Goal: Information Seeking & Learning: Find specific fact

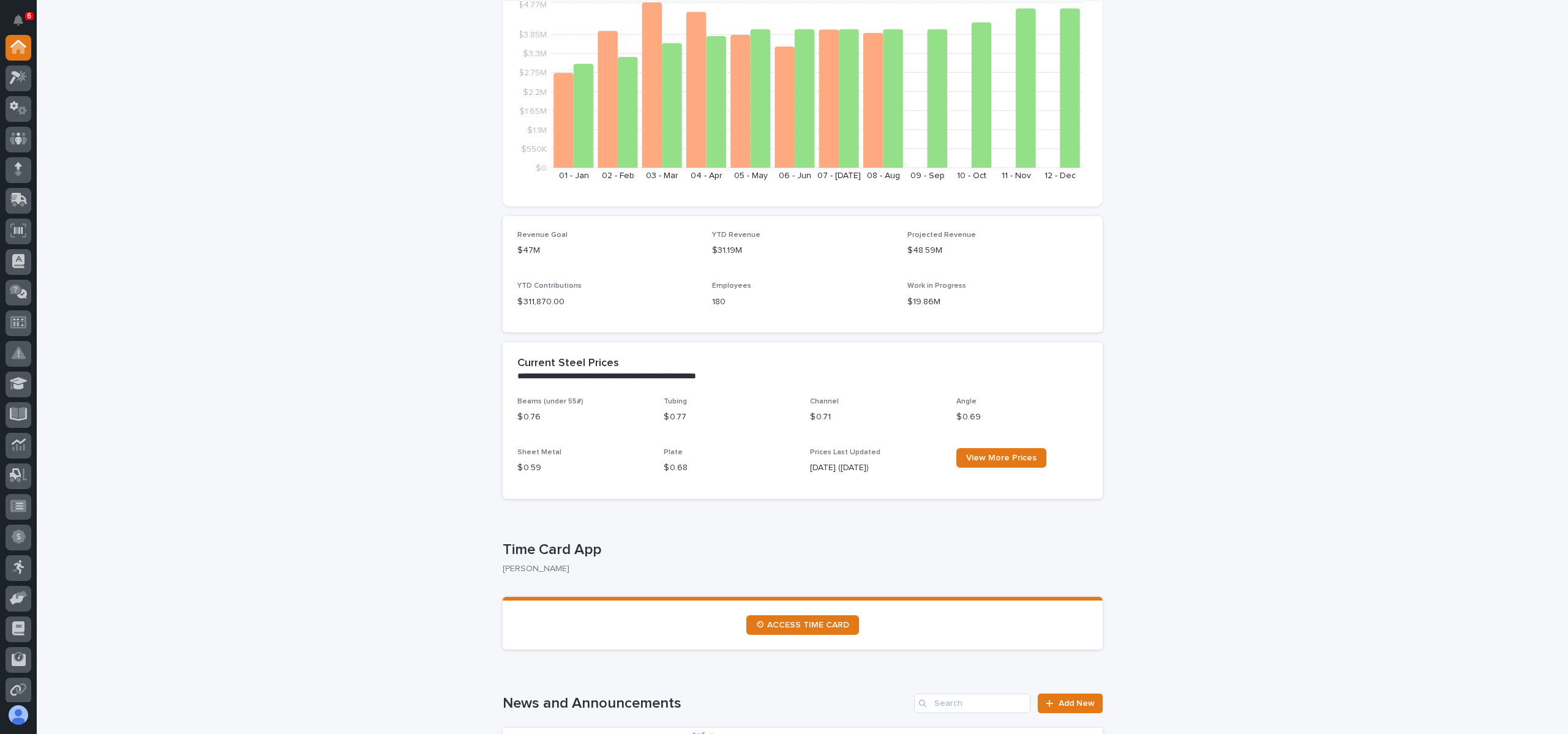
scroll to position [184, 0]
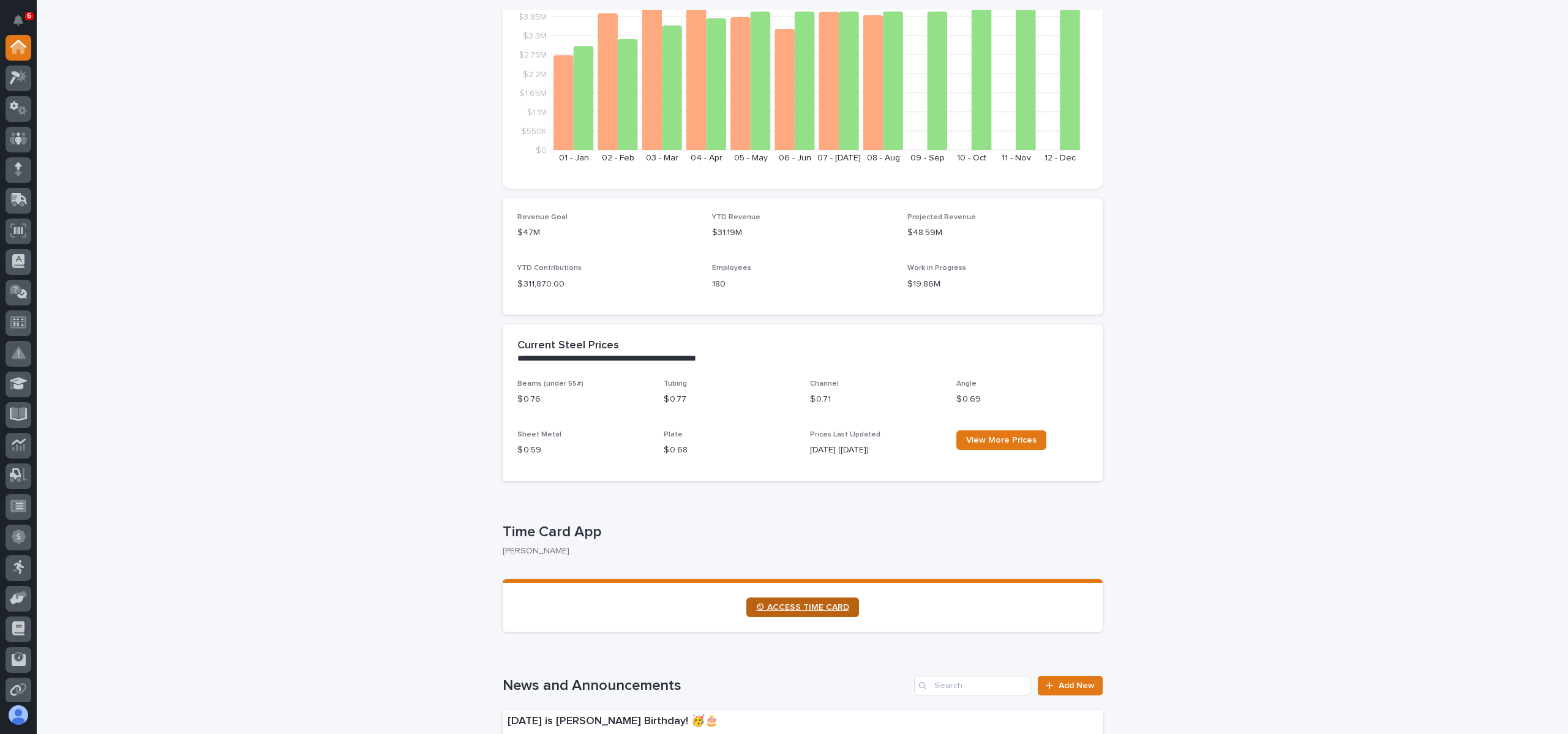
click at [772, 608] on span "⏲ ACCESS TIME CARD" at bounding box center [803, 608] width 93 height 9
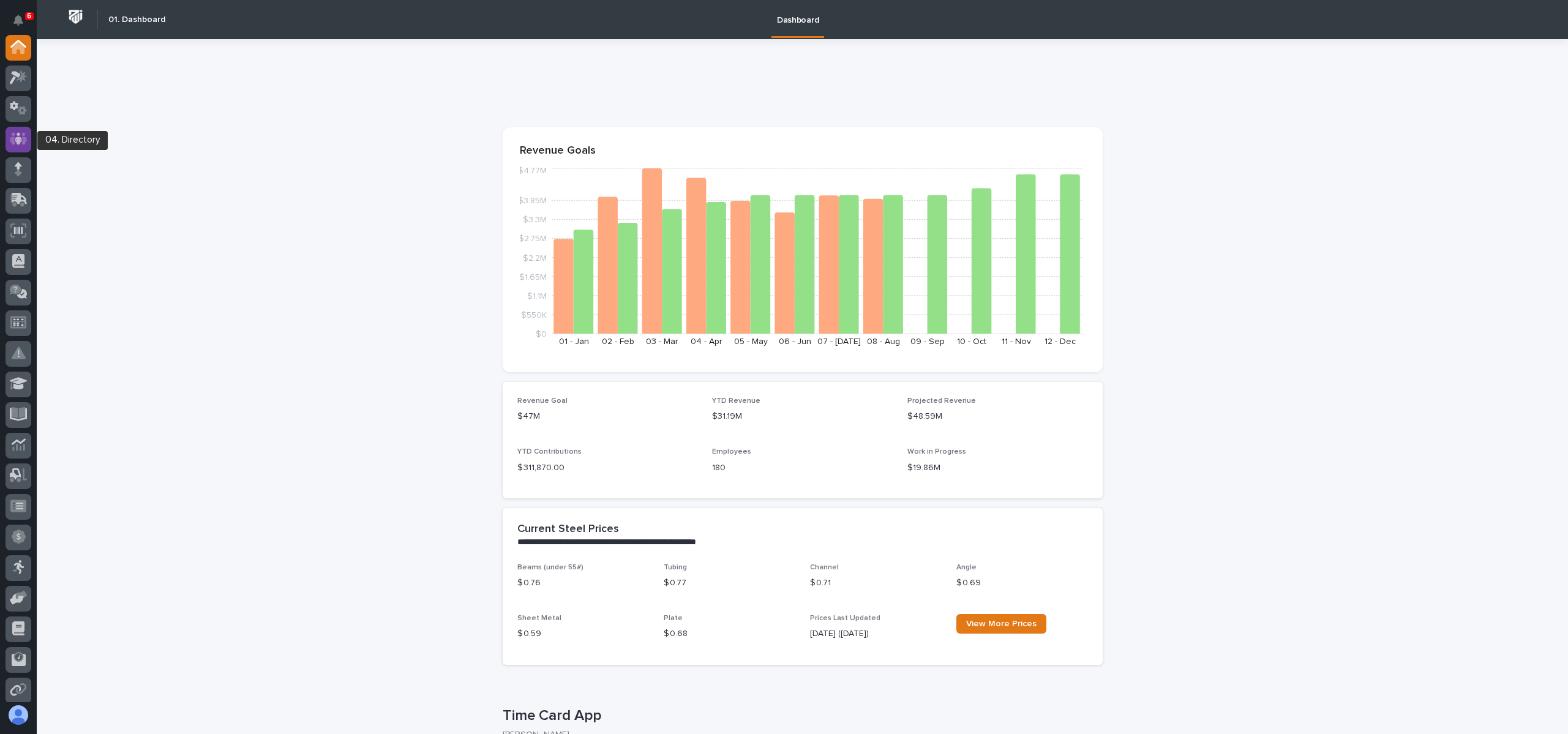
click at [23, 144] on icon at bounding box center [19, 139] width 18 height 12
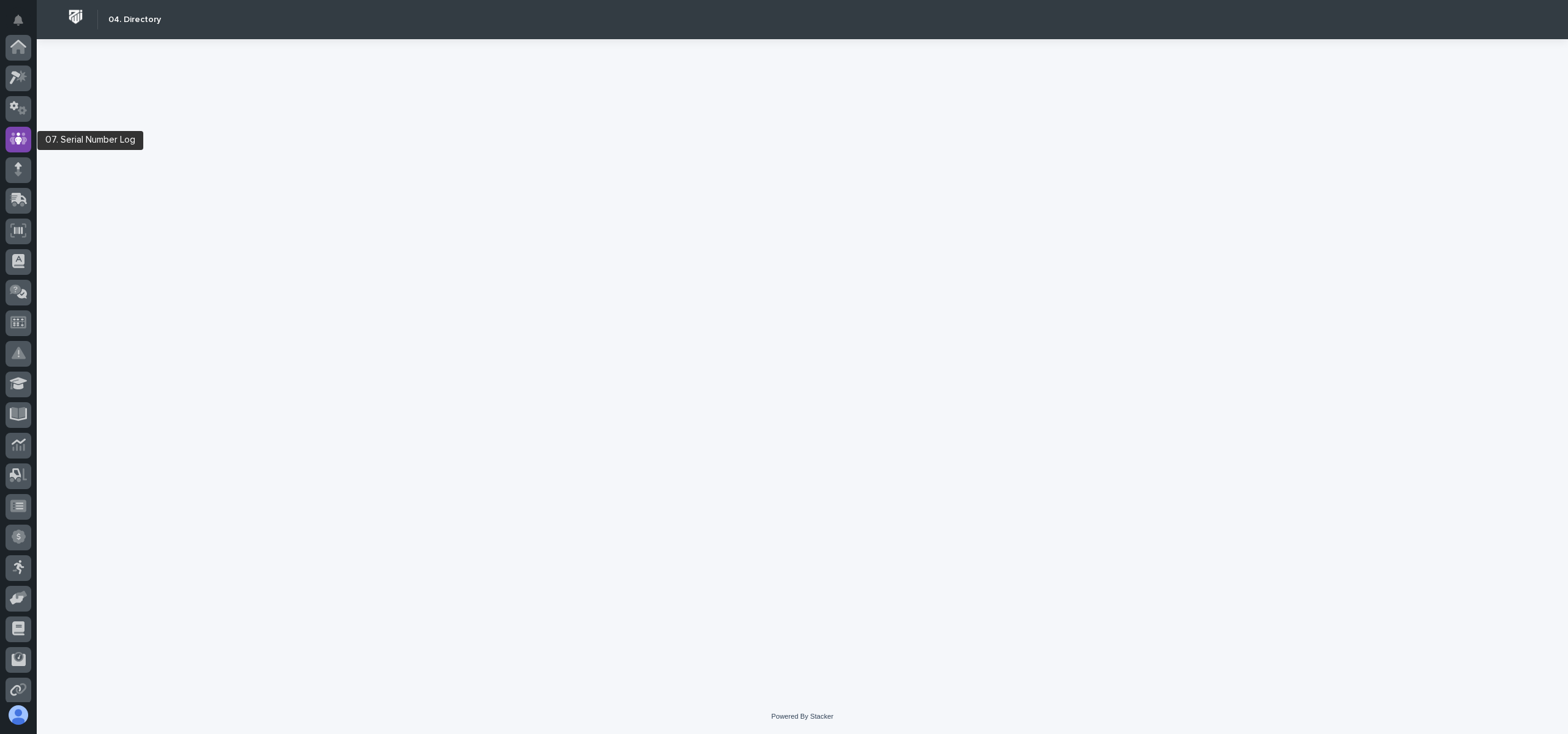
scroll to position [92, 0]
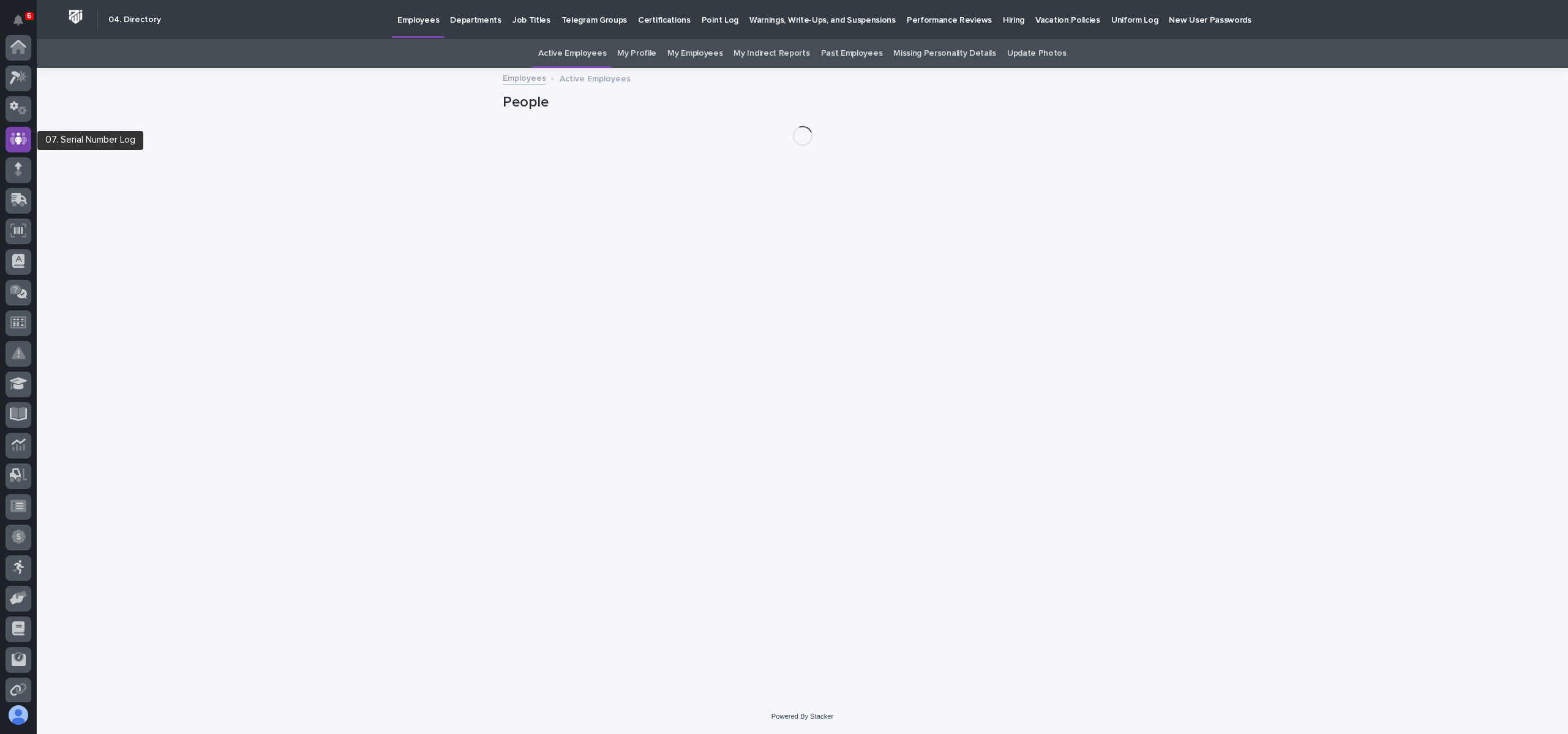
scroll to position [92, 0]
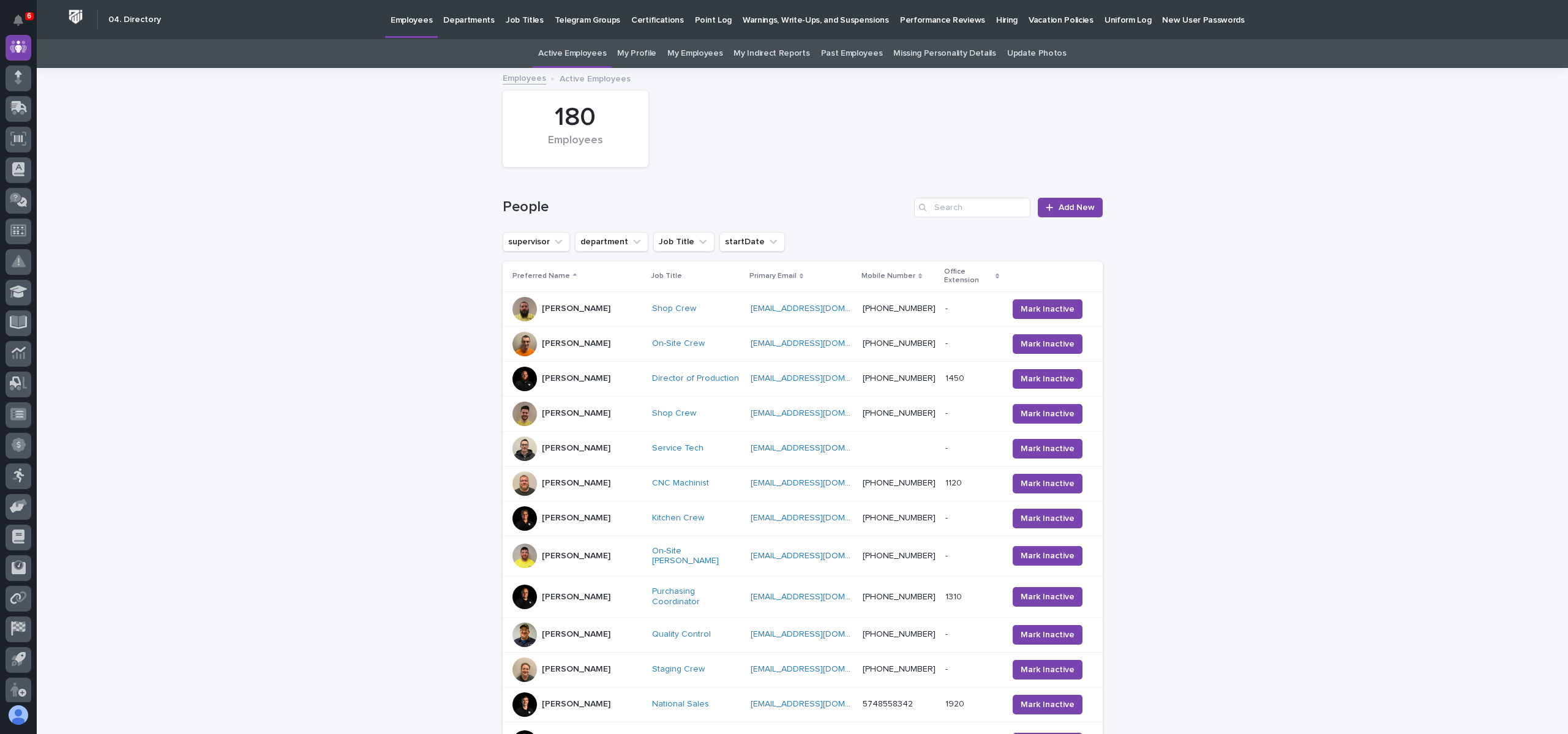
click at [282, 229] on div "Loading... Saving… Loading... Saving… 180 Employees People Add New supervisor d…" at bounding box center [802, 596] width 1531 height 1055
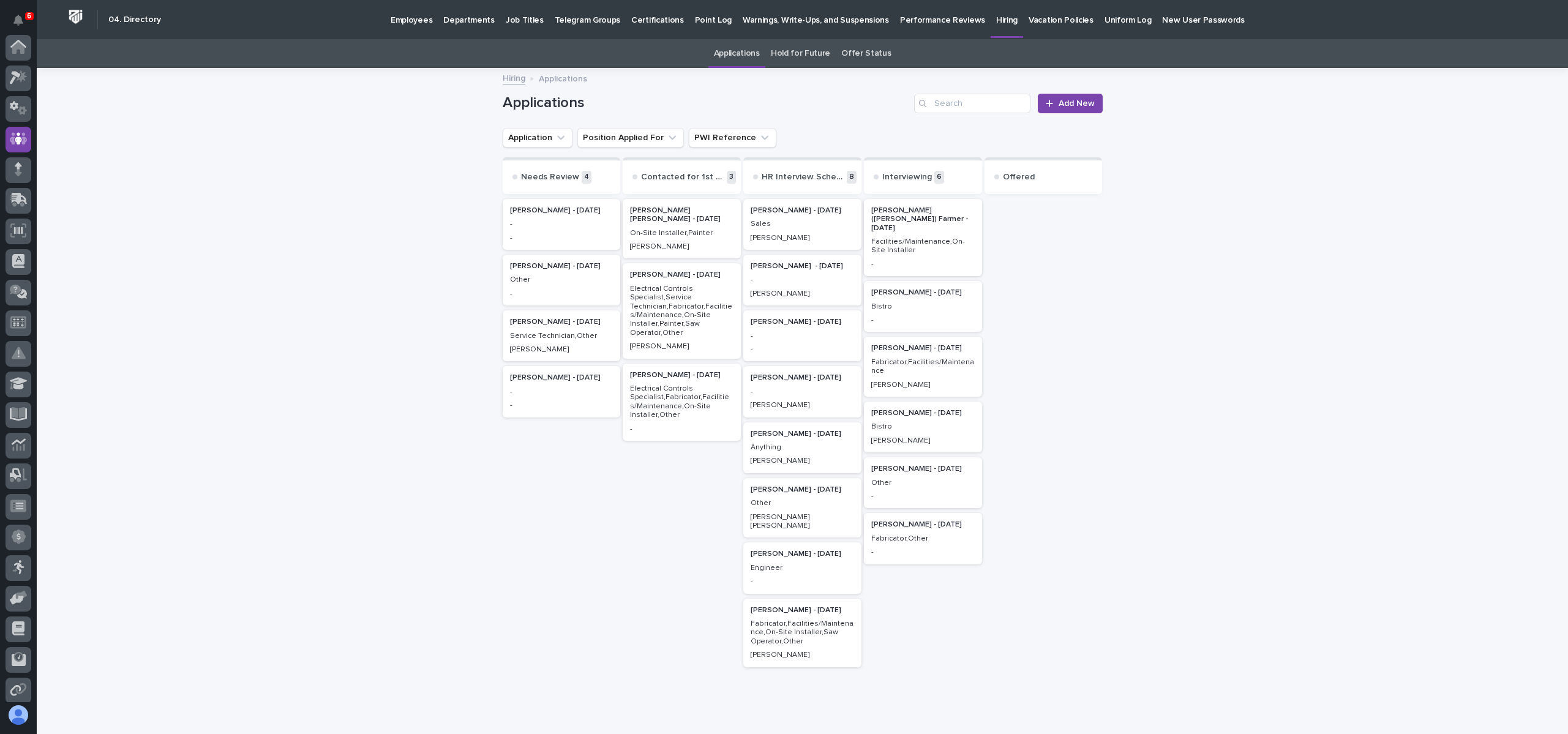
scroll to position [92, 0]
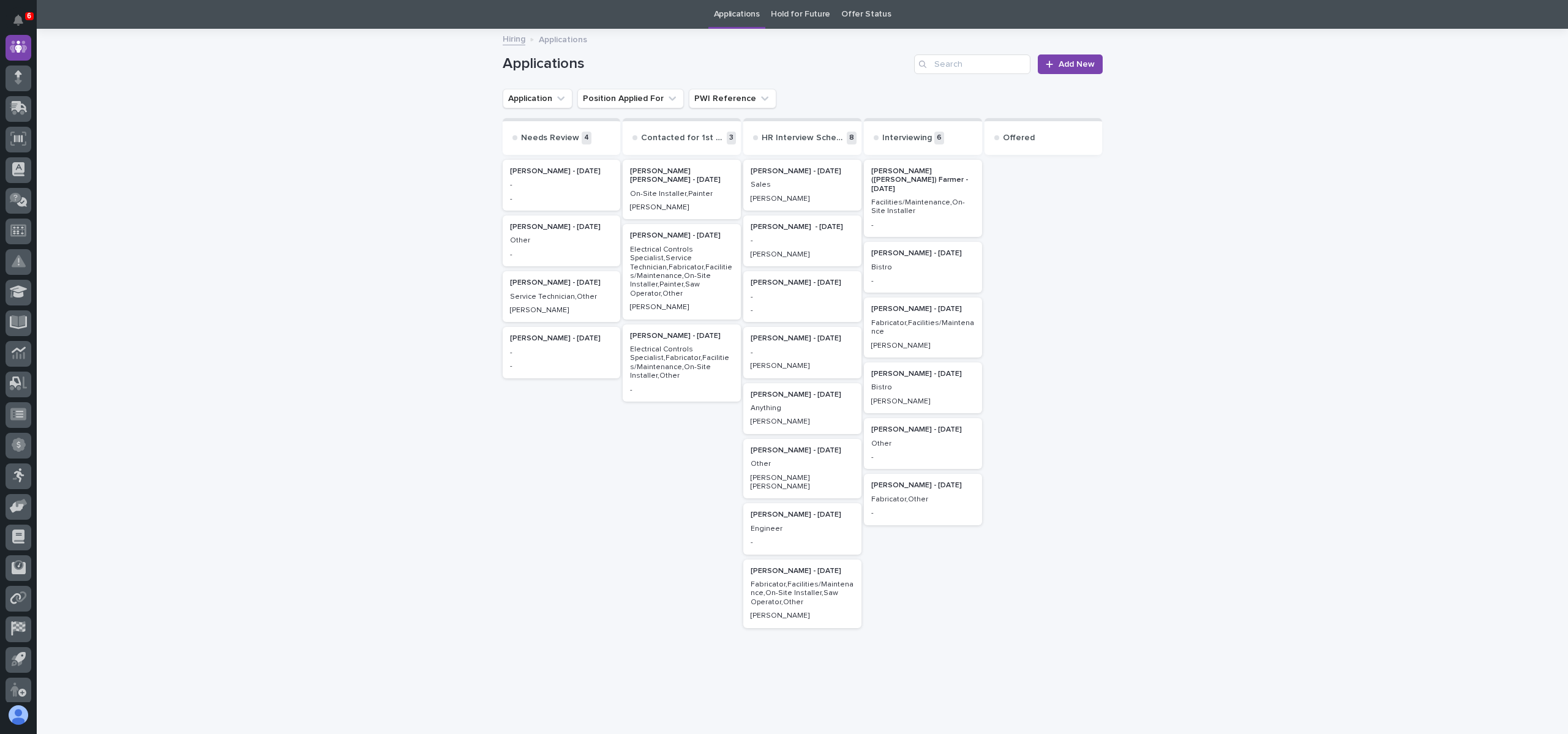
click at [153, 281] on div "Loading... Saving… Loading... Saving… Applications Add New Application Position…" at bounding box center [802, 392] width 1531 height 726
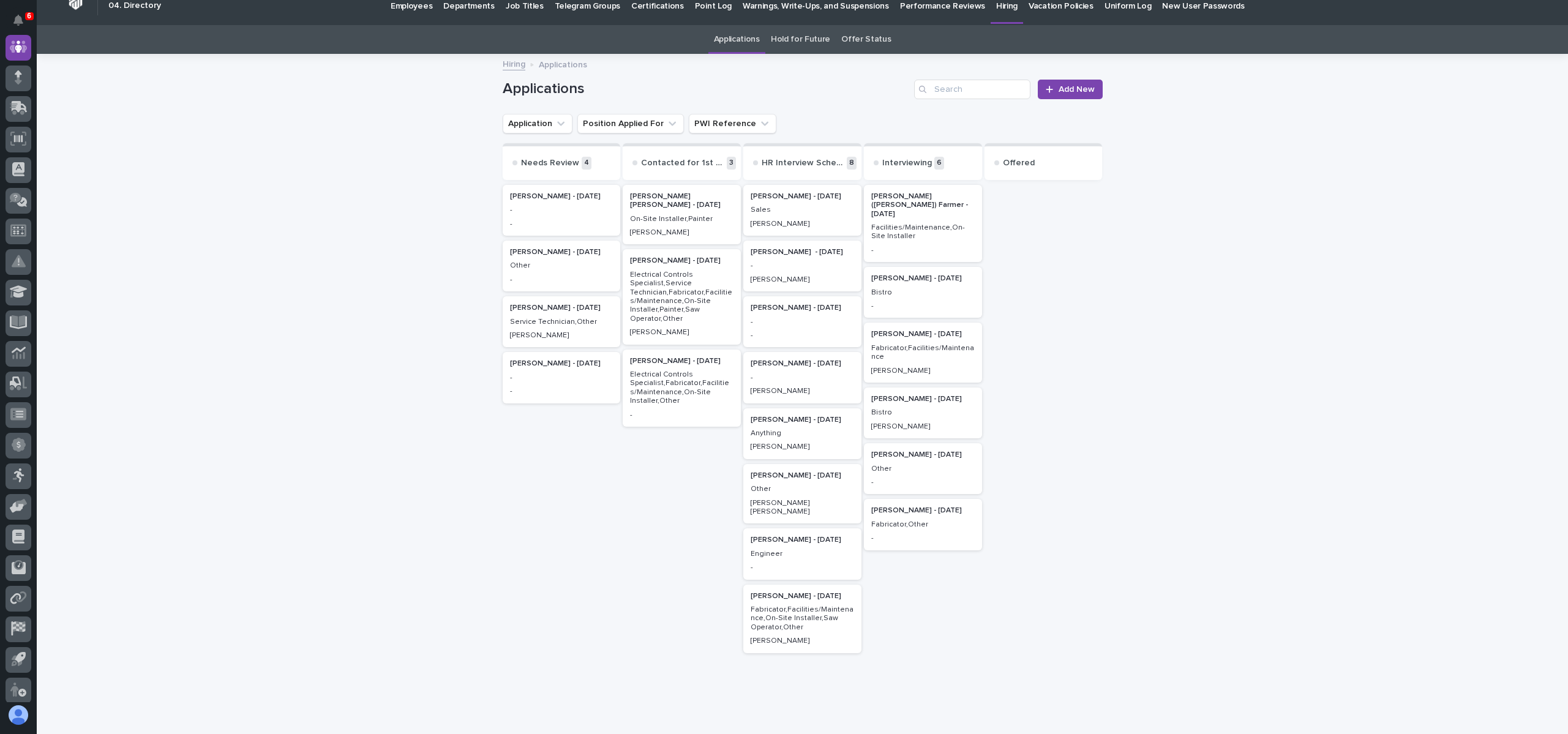
scroll to position [0, 0]
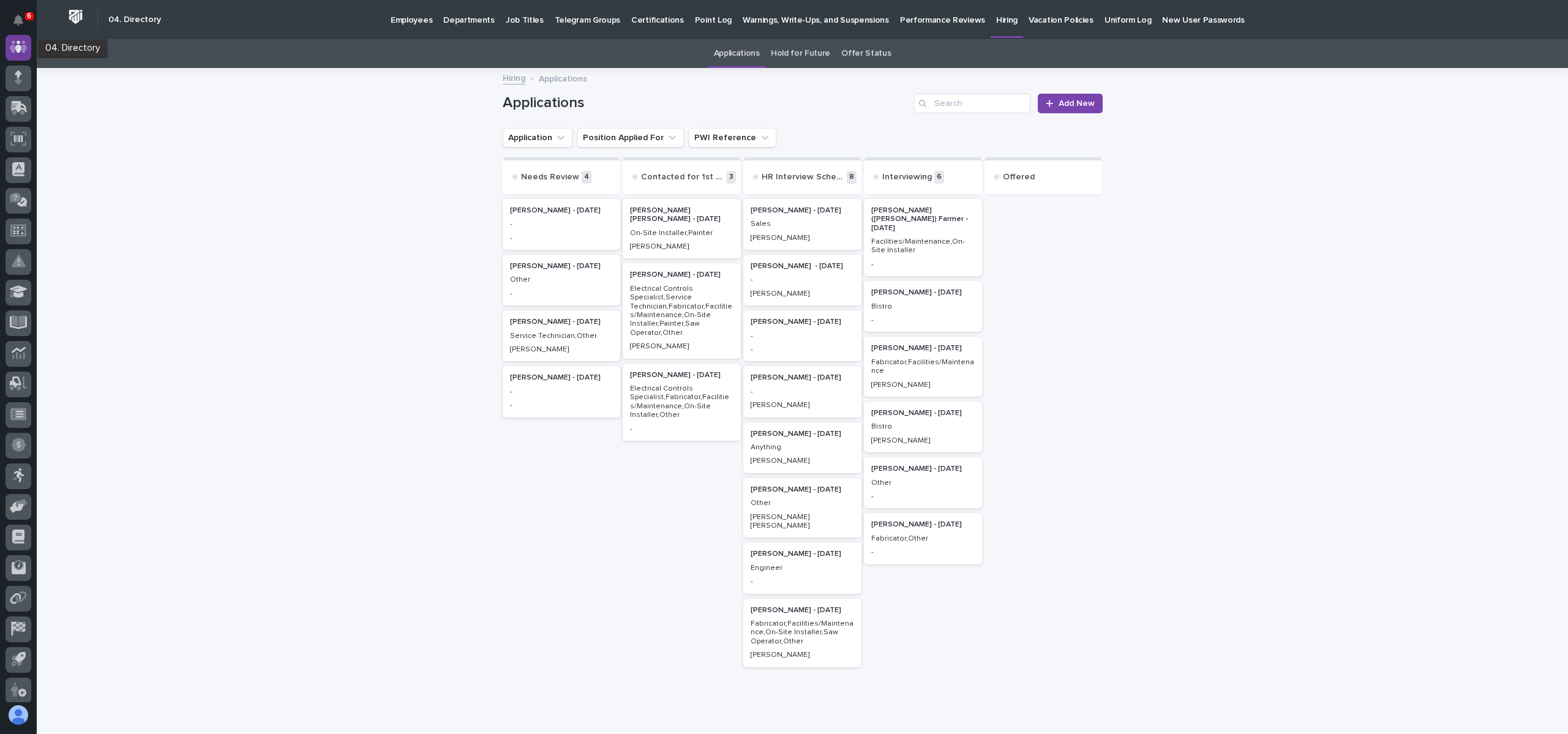
click at [14, 37] on div at bounding box center [19, 48] width 26 height 26
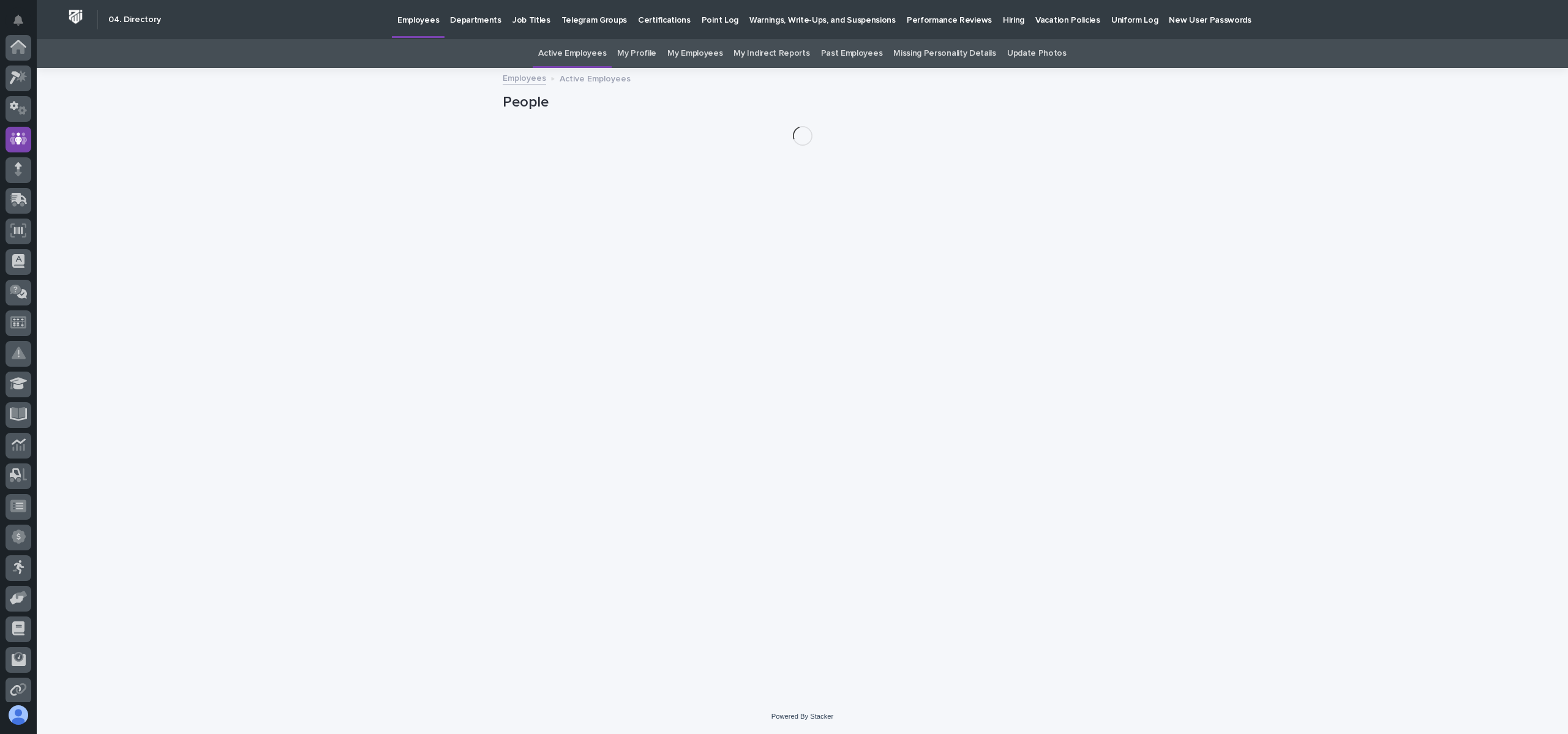
scroll to position [92, 0]
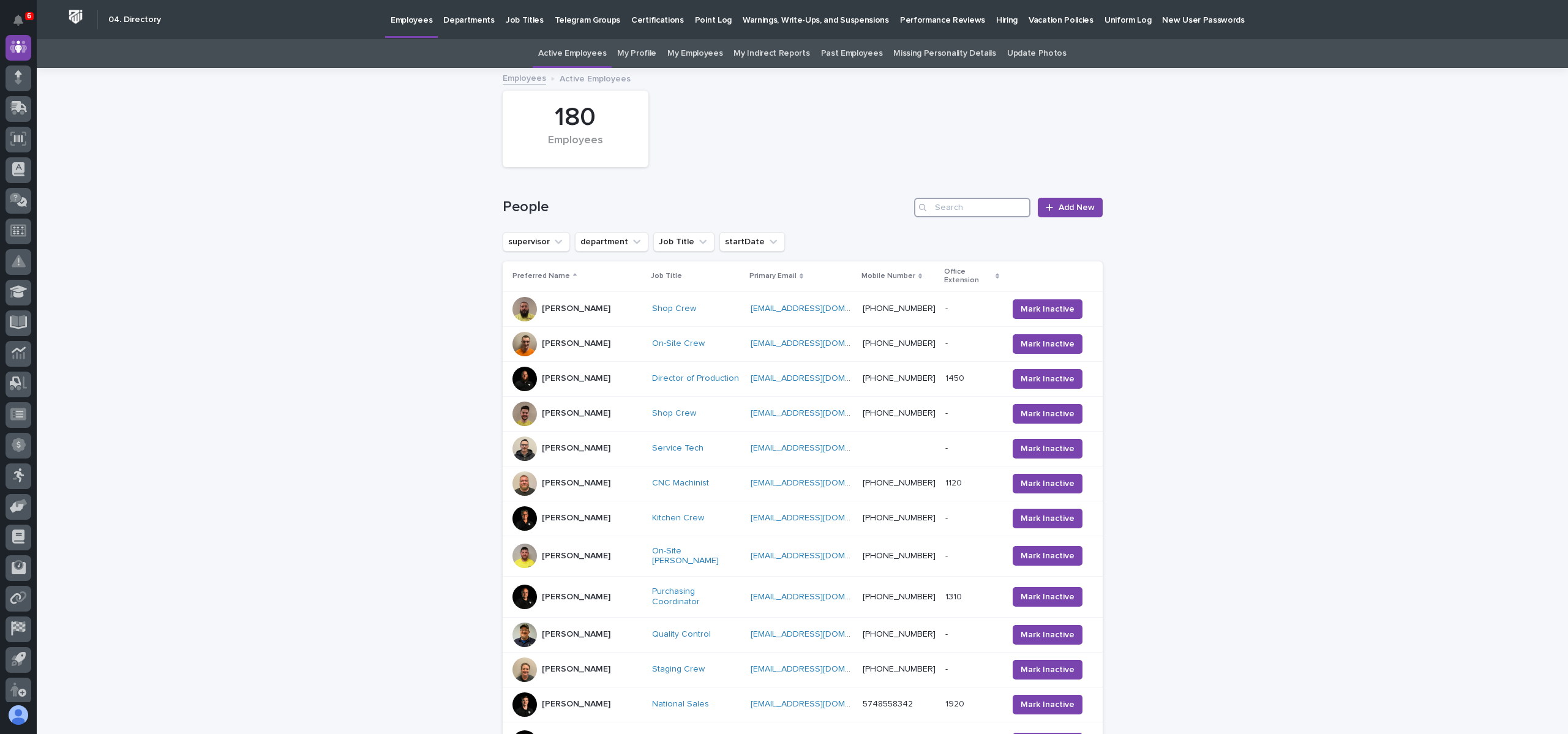
click at [956, 211] on input "Search" at bounding box center [972, 208] width 116 height 19
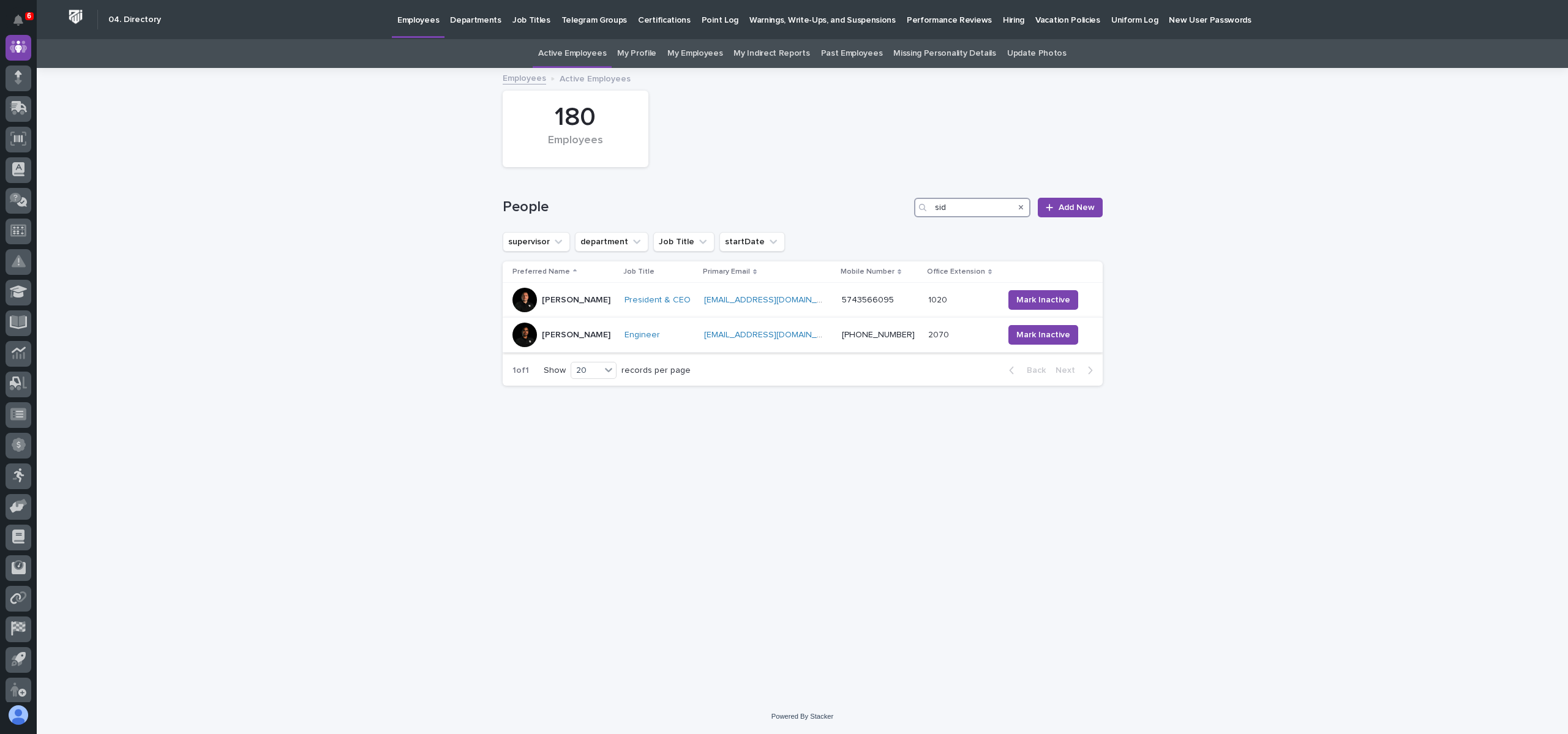
type input "sid"
click at [560, 338] on p "Sid Pareek" at bounding box center [576, 335] width 68 height 10
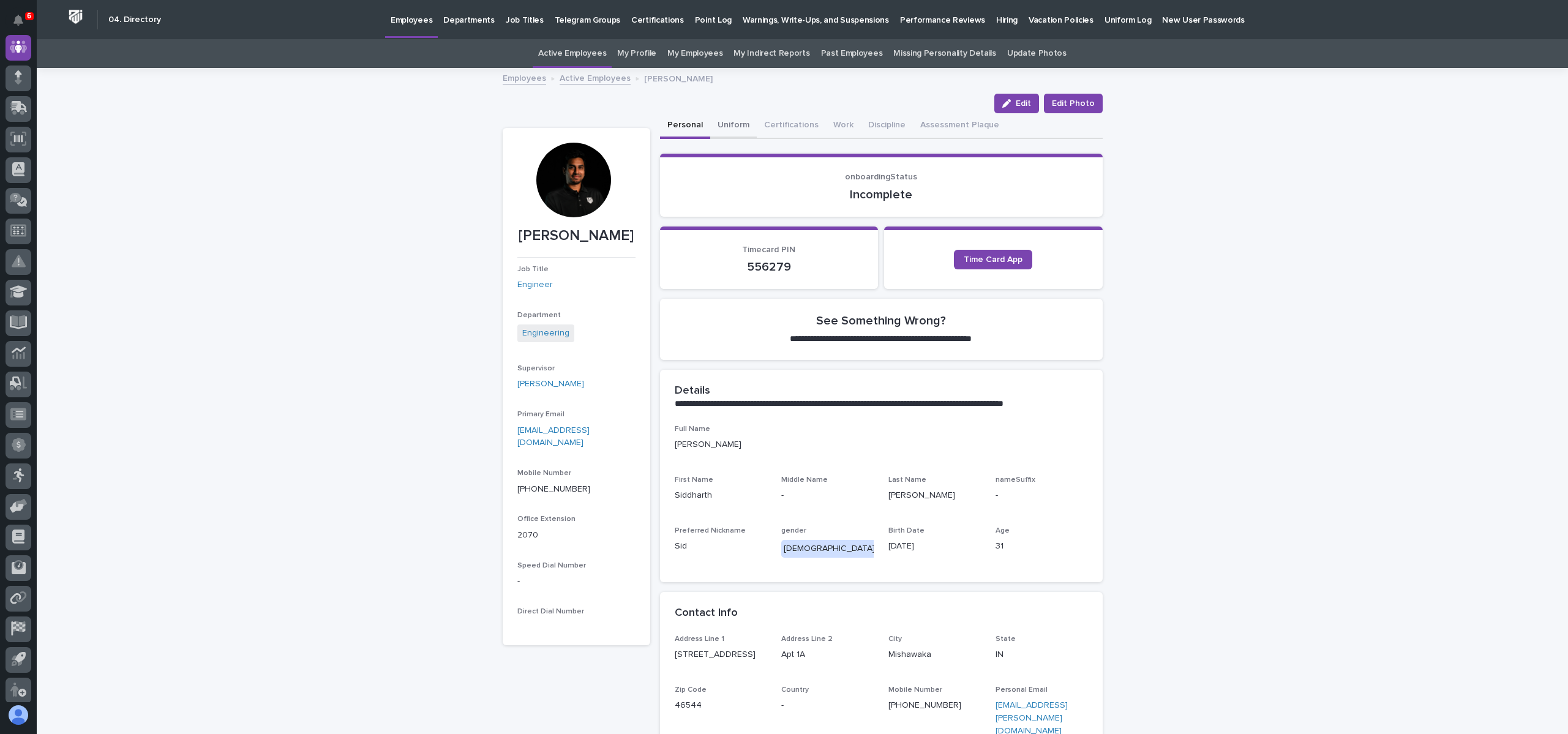
click at [731, 126] on button "Uniform" at bounding box center [734, 126] width 47 height 26
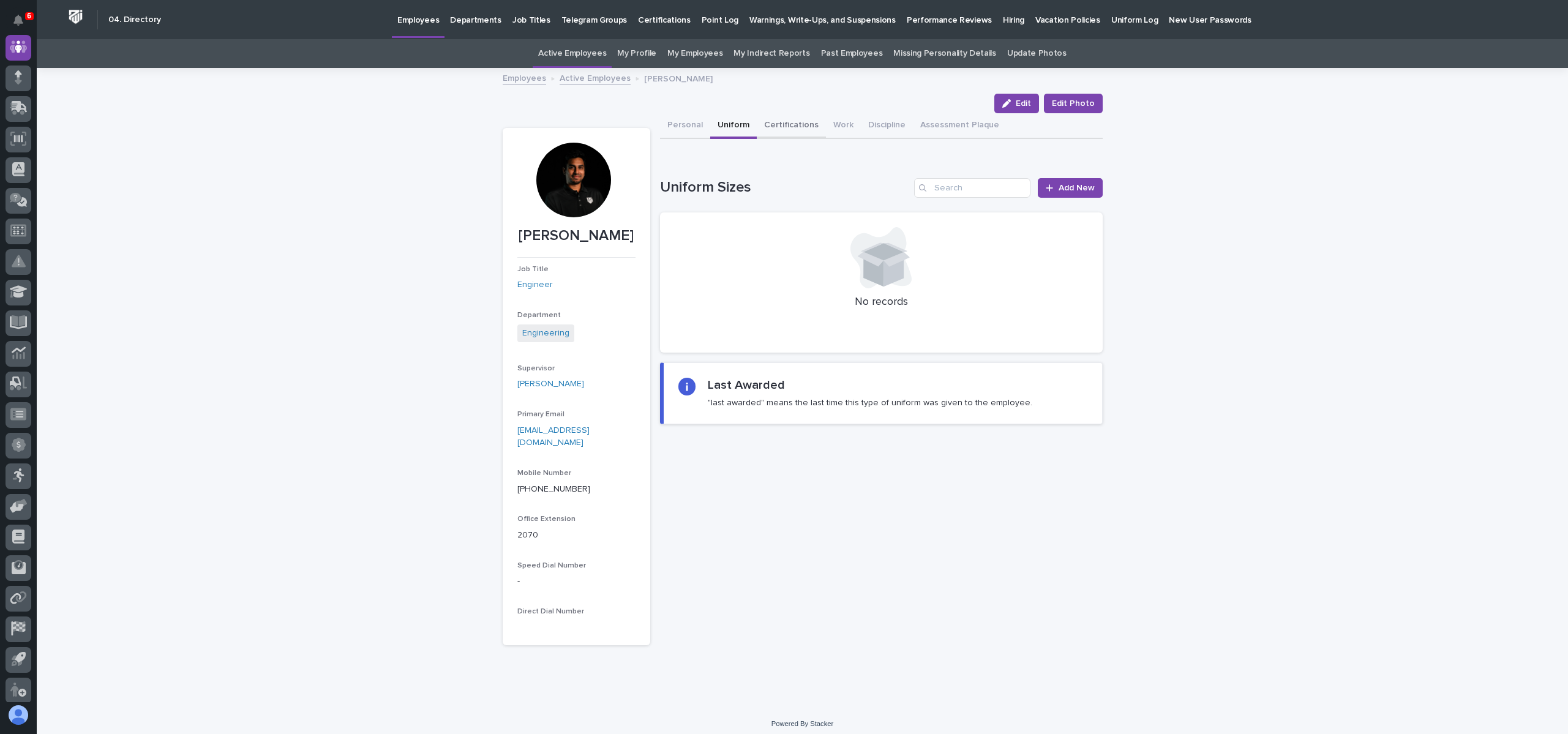
click at [785, 134] on button "Certifications" at bounding box center [792, 126] width 69 height 26
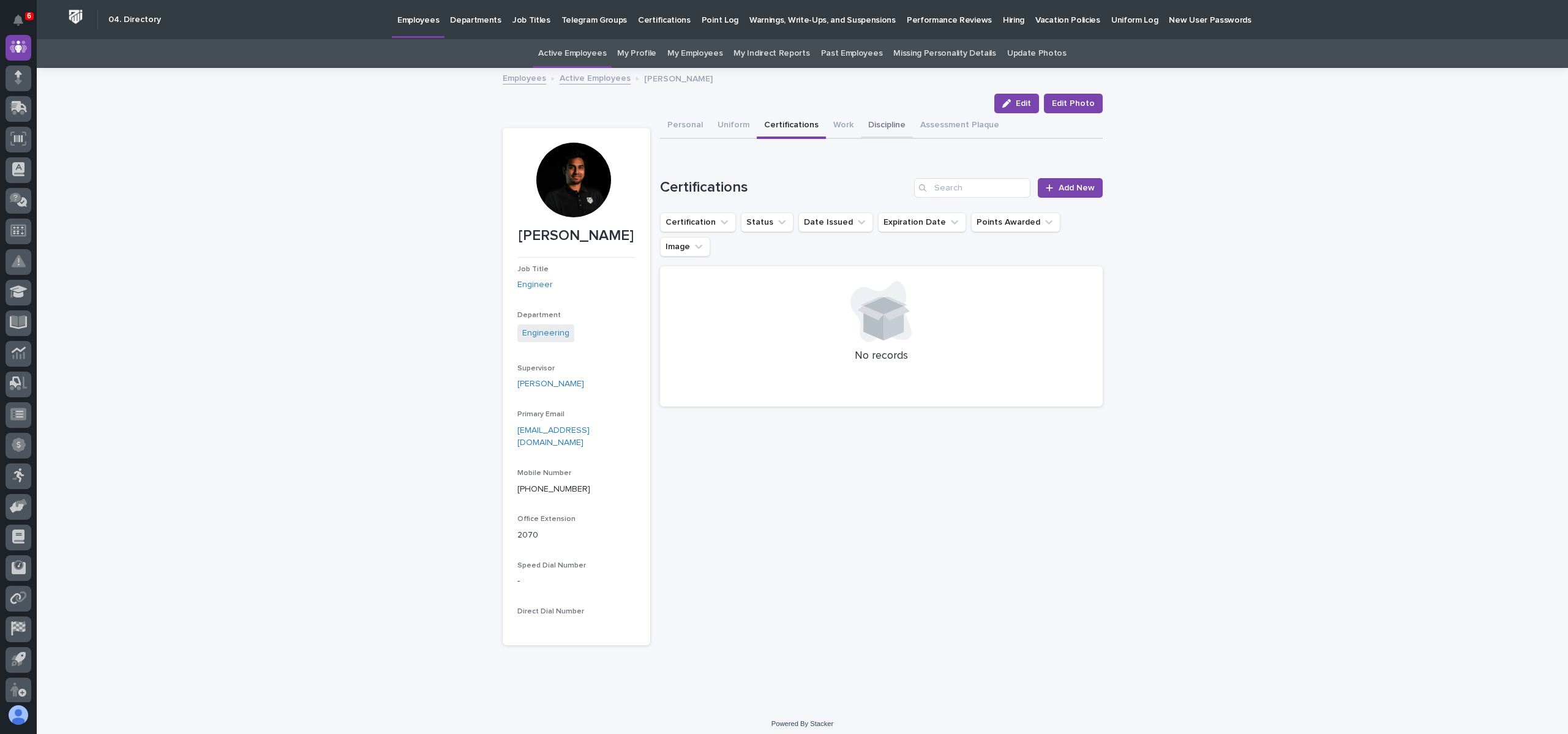
click at [879, 129] on button "Discipline" at bounding box center [887, 126] width 52 height 26
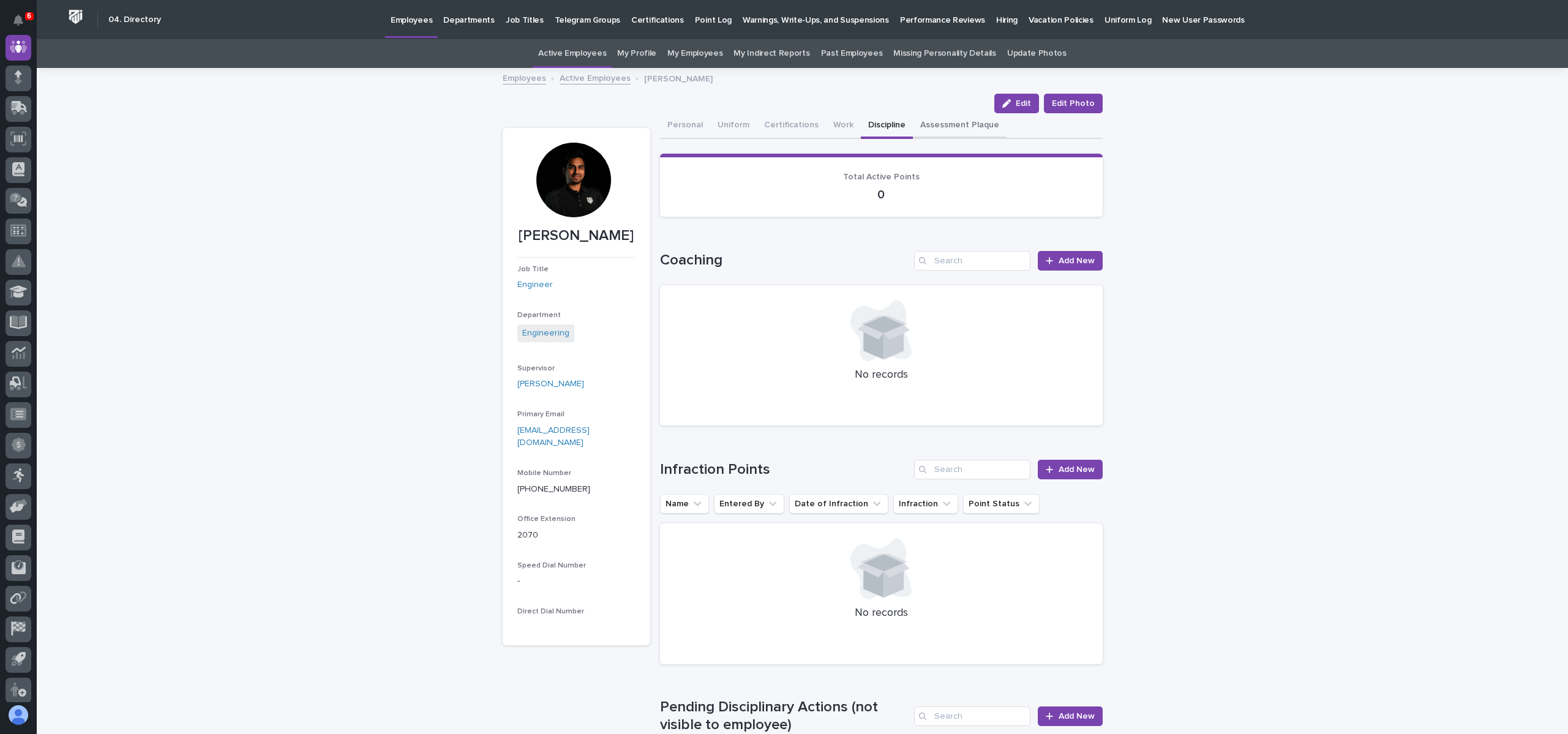
click at [925, 129] on button "Assessment Plaque" at bounding box center [959, 126] width 93 height 26
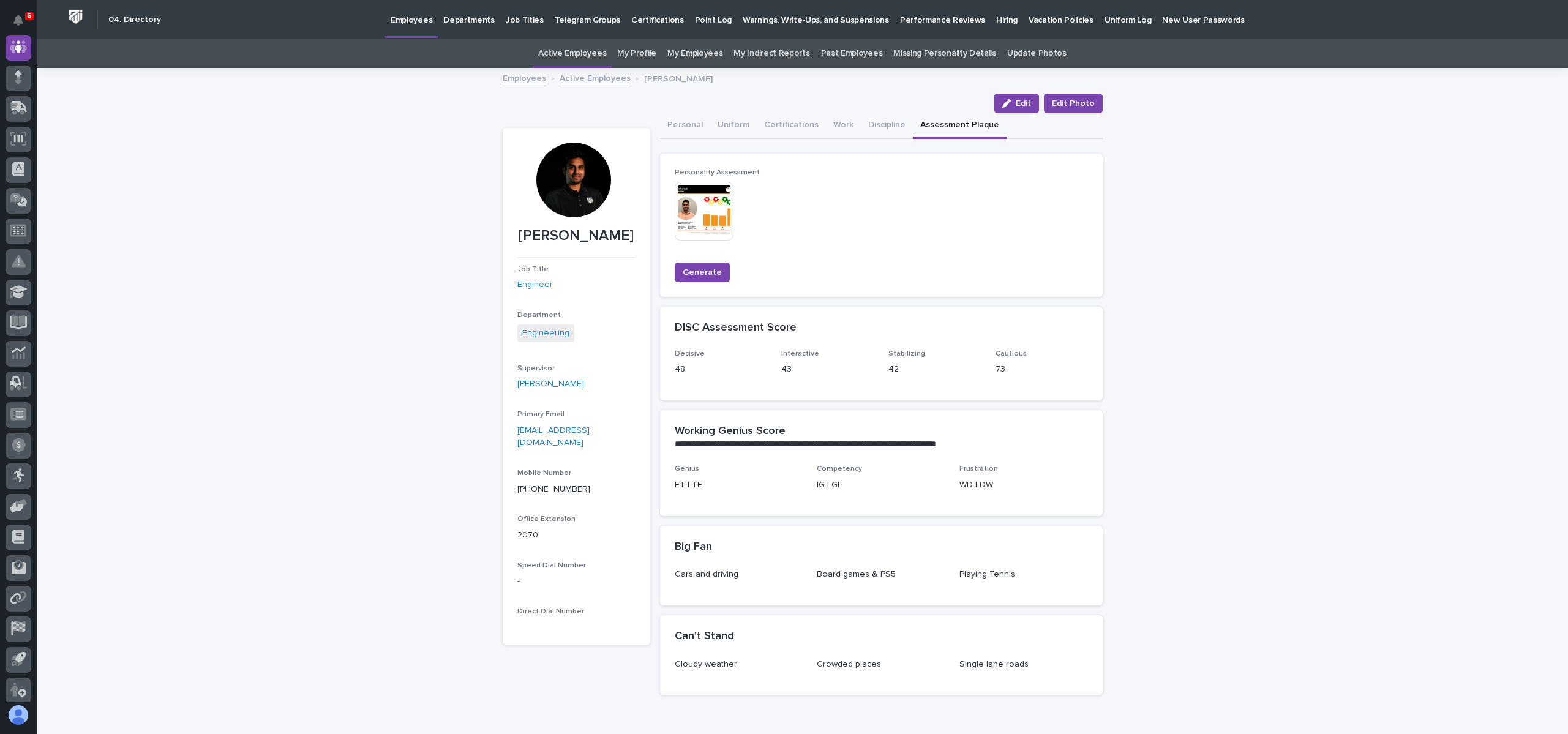
click at [678, 128] on button "Personal" at bounding box center [685, 126] width 50 height 26
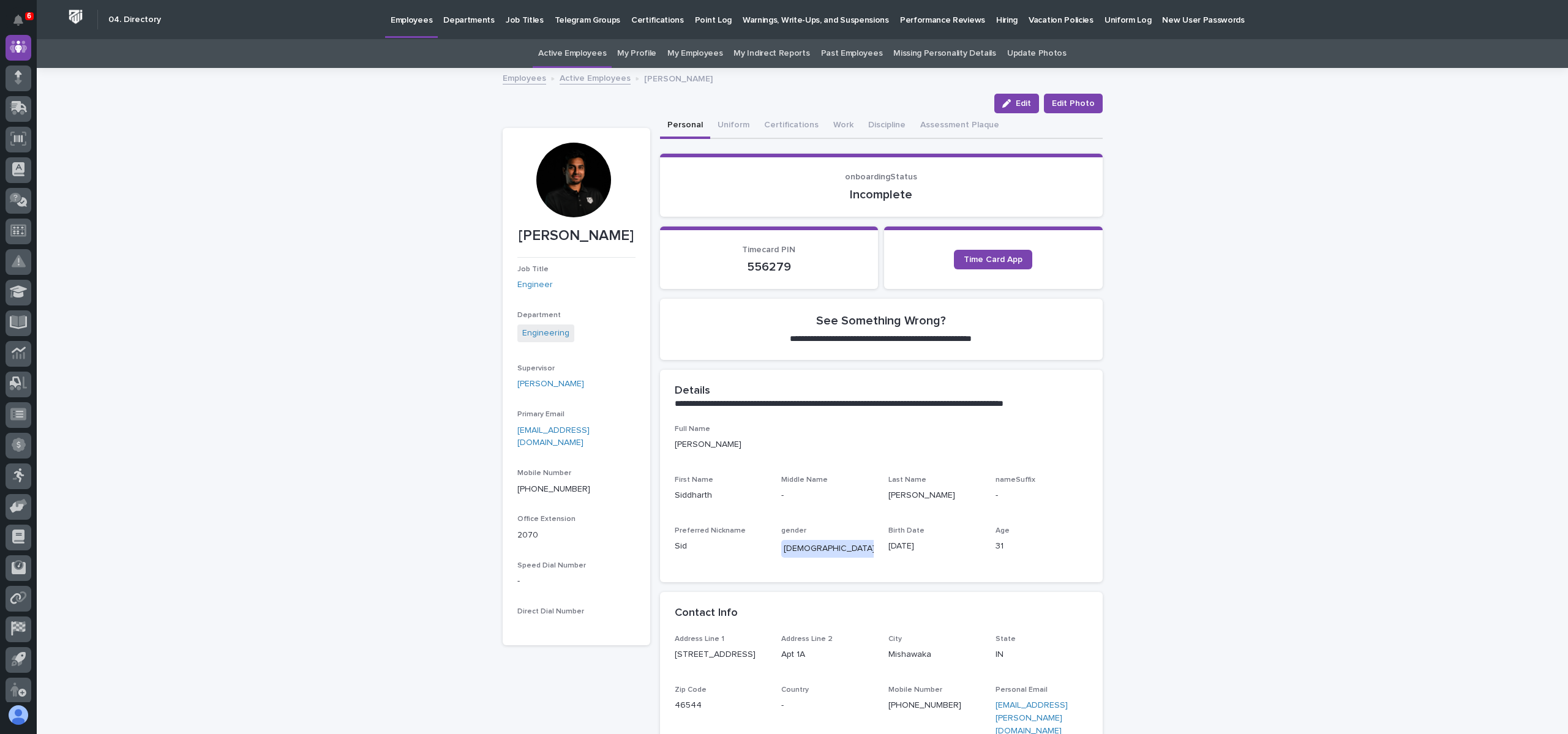
click at [590, 80] on link "Active Employees" at bounding box center [595, 77] width 71 height 14
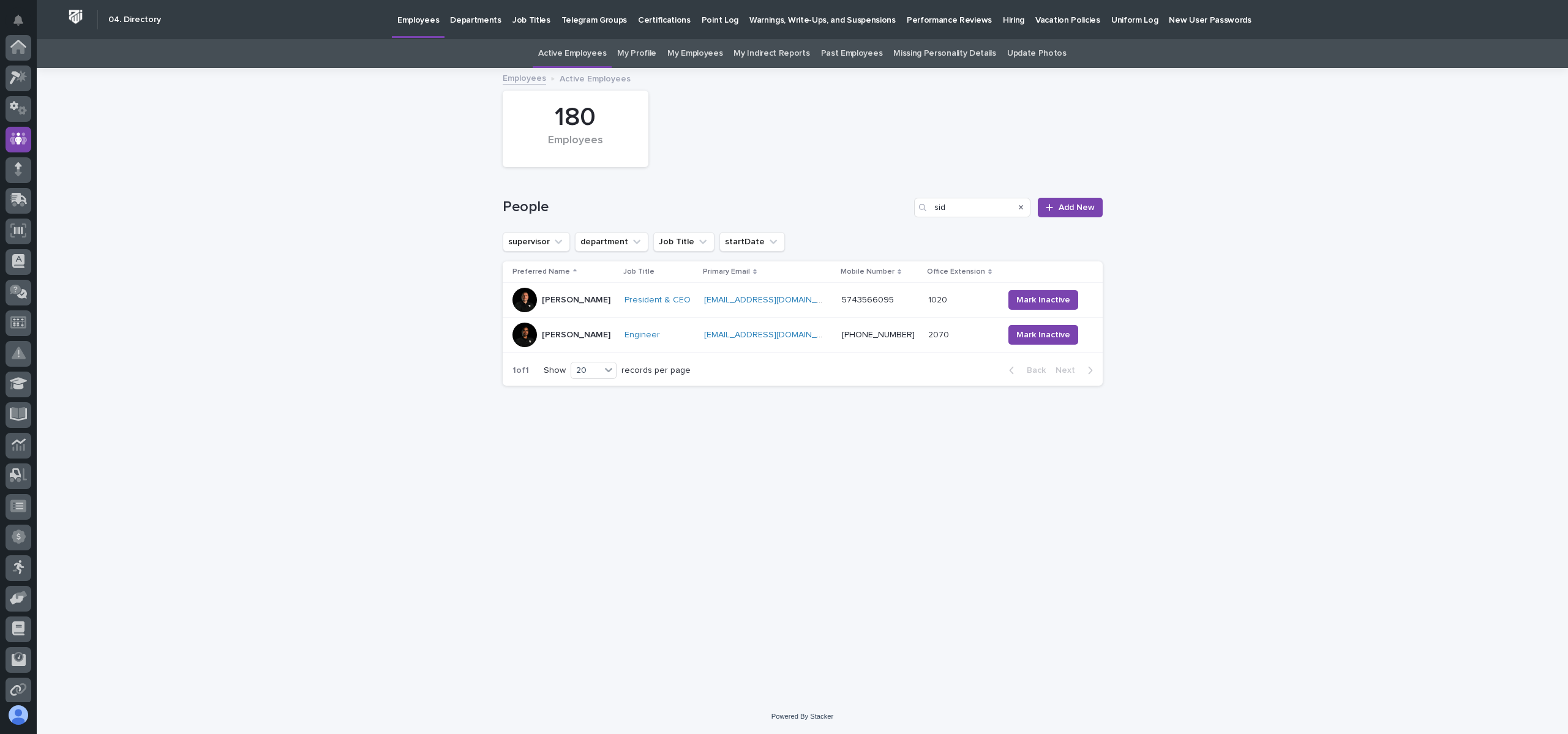
scroll to position [92, 0]
click at [75, 9] on img at bounding box center [76, 17] width 23 height 23
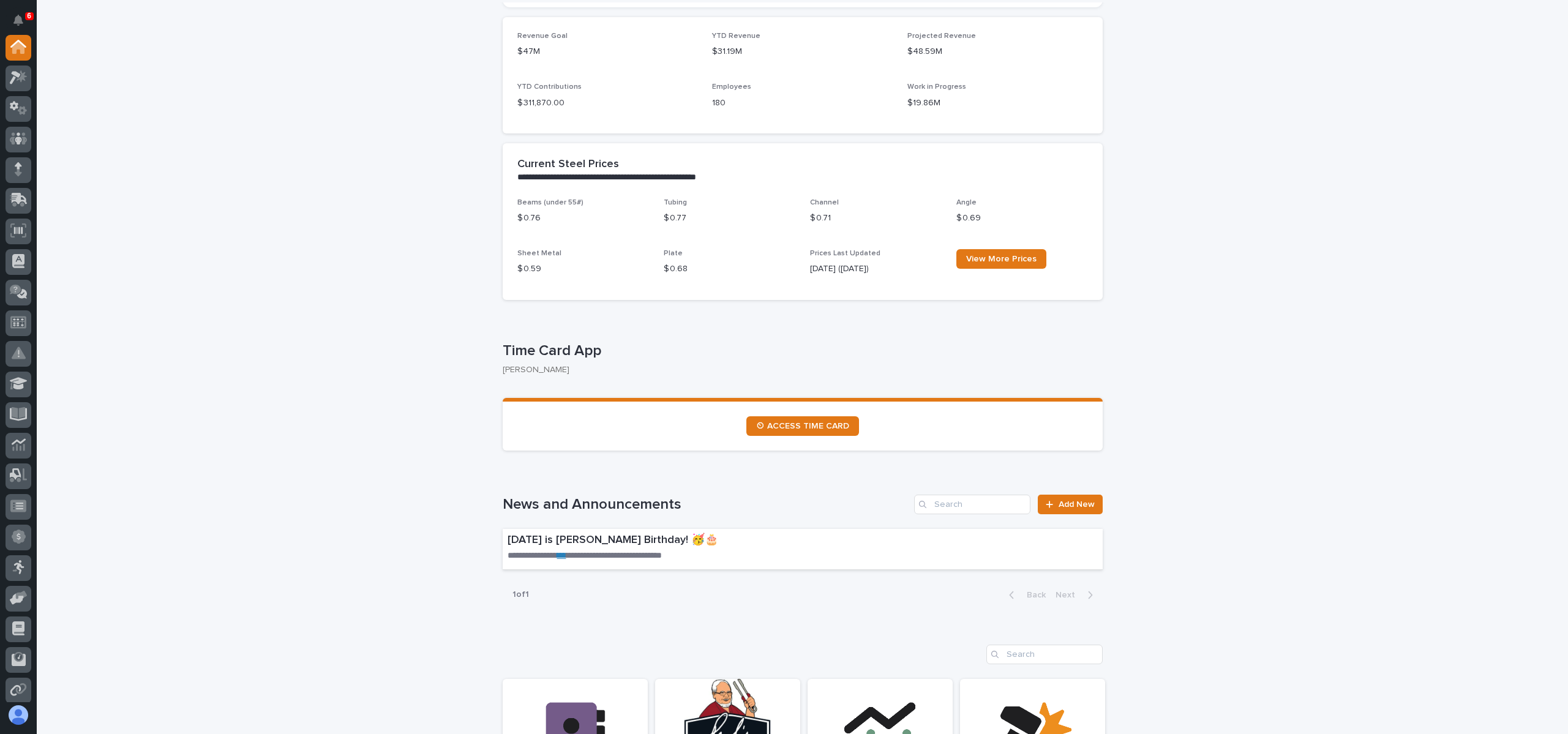
scroll to position [367, 0]
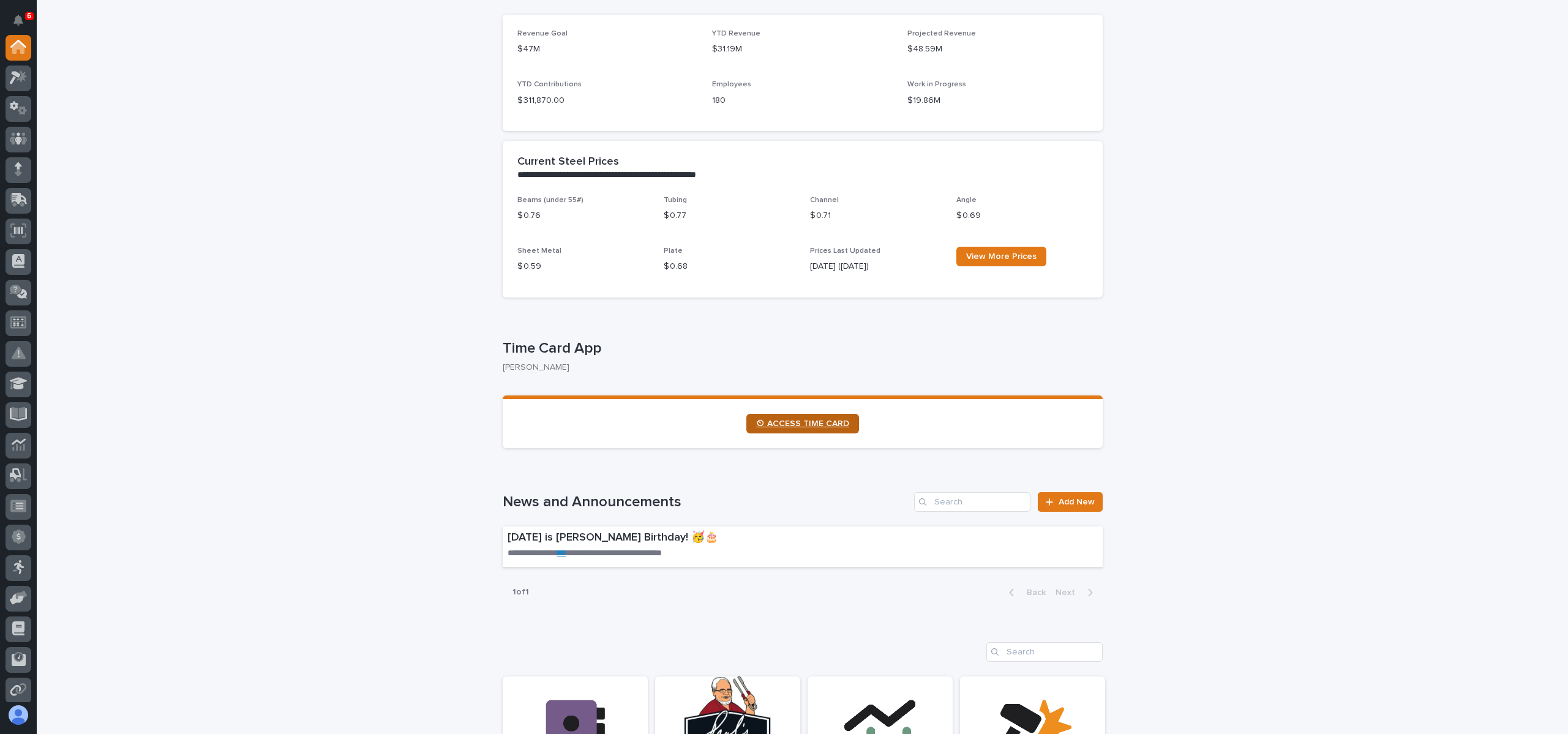
click at [790, 418] on link "⏲ ACCESS TIME CARD" at bounding box center [803, 424] width 113 height 19
click at [780, 420] on span "⏲ ACCESS TIME CARD" at bounding box center [803, 424] width 93 height 9
click at [780, 422] on span "⏲ ACCESS TIME CARD" at bounding box center [803, 424] width 93 height 9
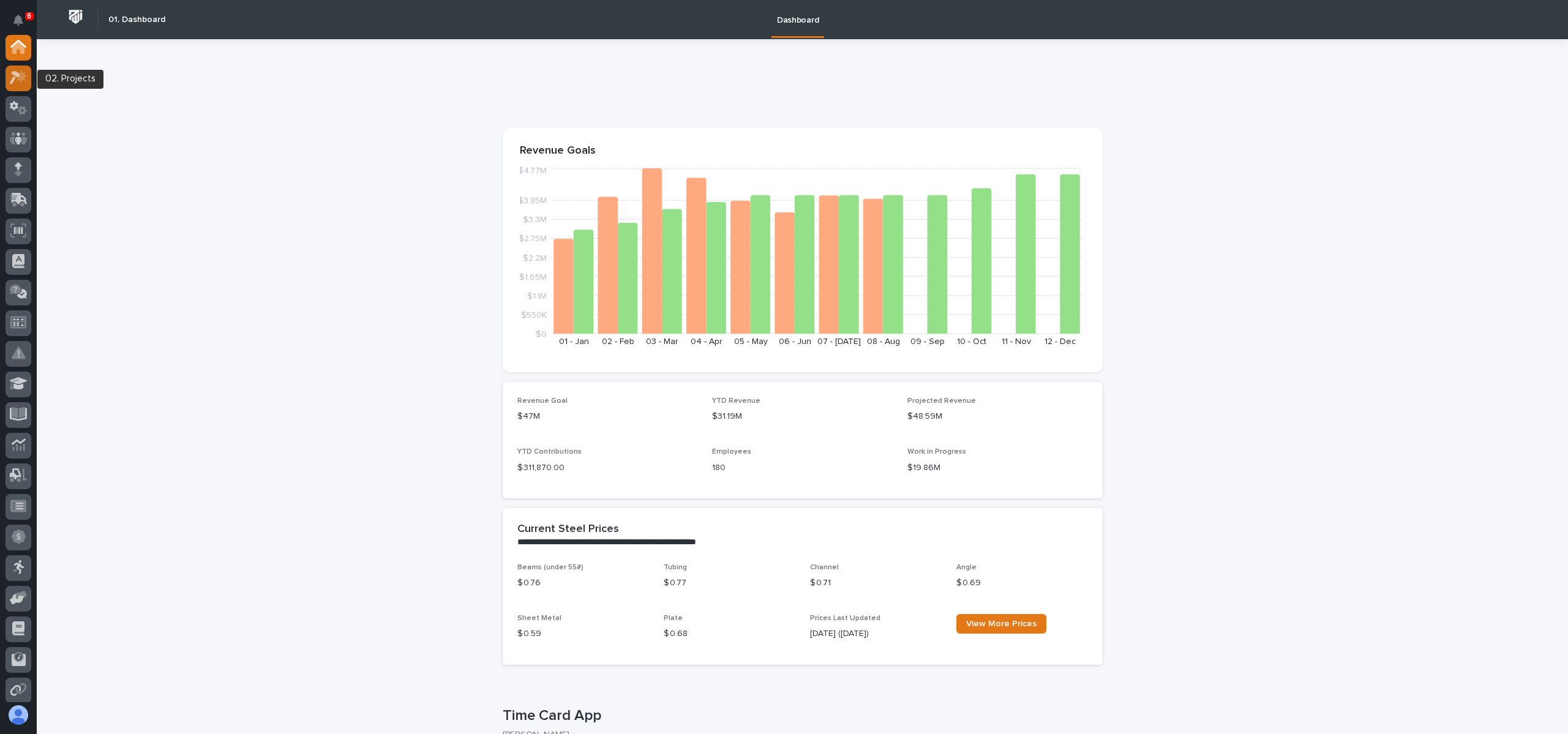
click at [19, 84] on icon at bounding box center [19, 77] width 18 height 14
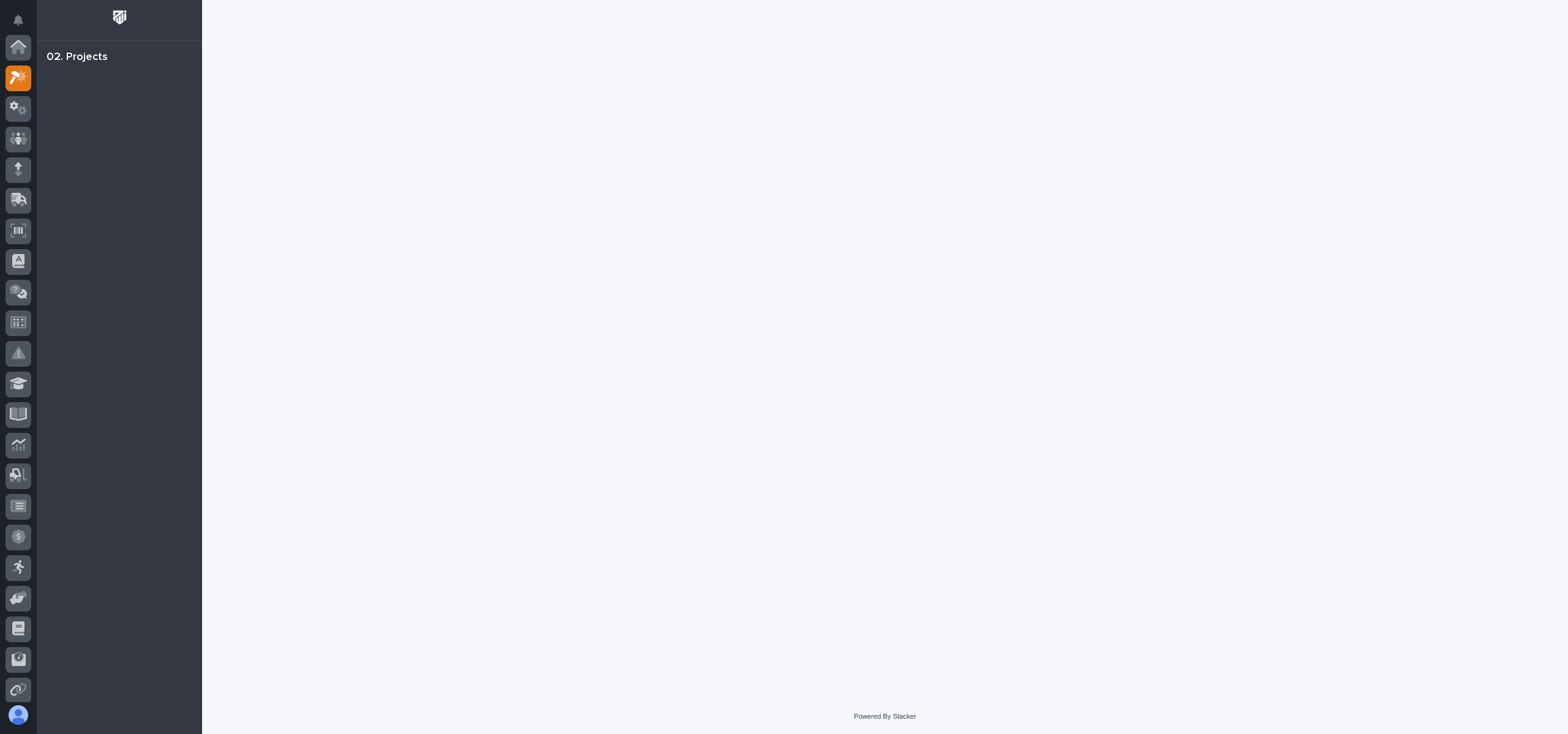
scroll to position [31, 0]
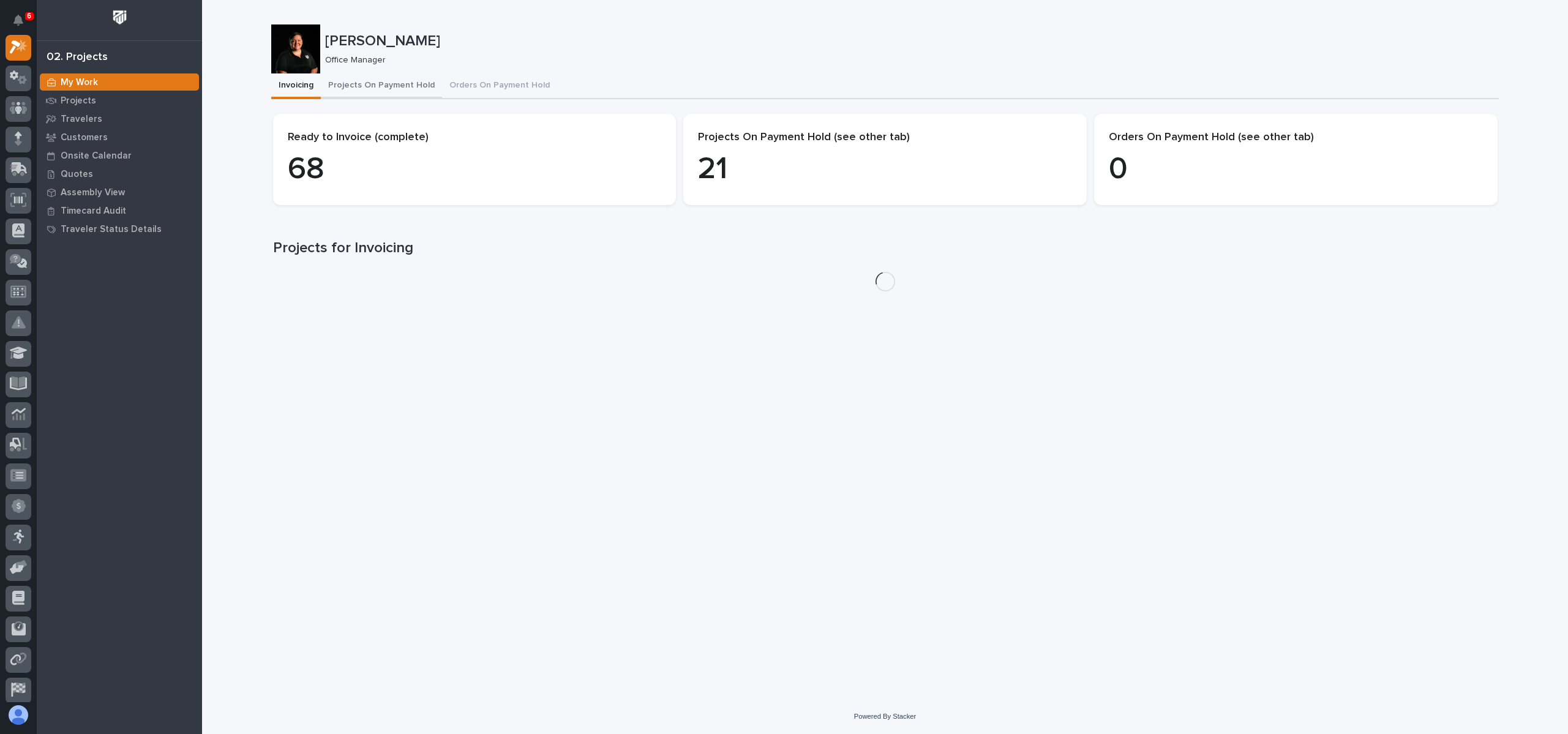
click at [391, 89] on button "Projects On Payment Hold" at bounding box center [381, 86] width 122 height 26
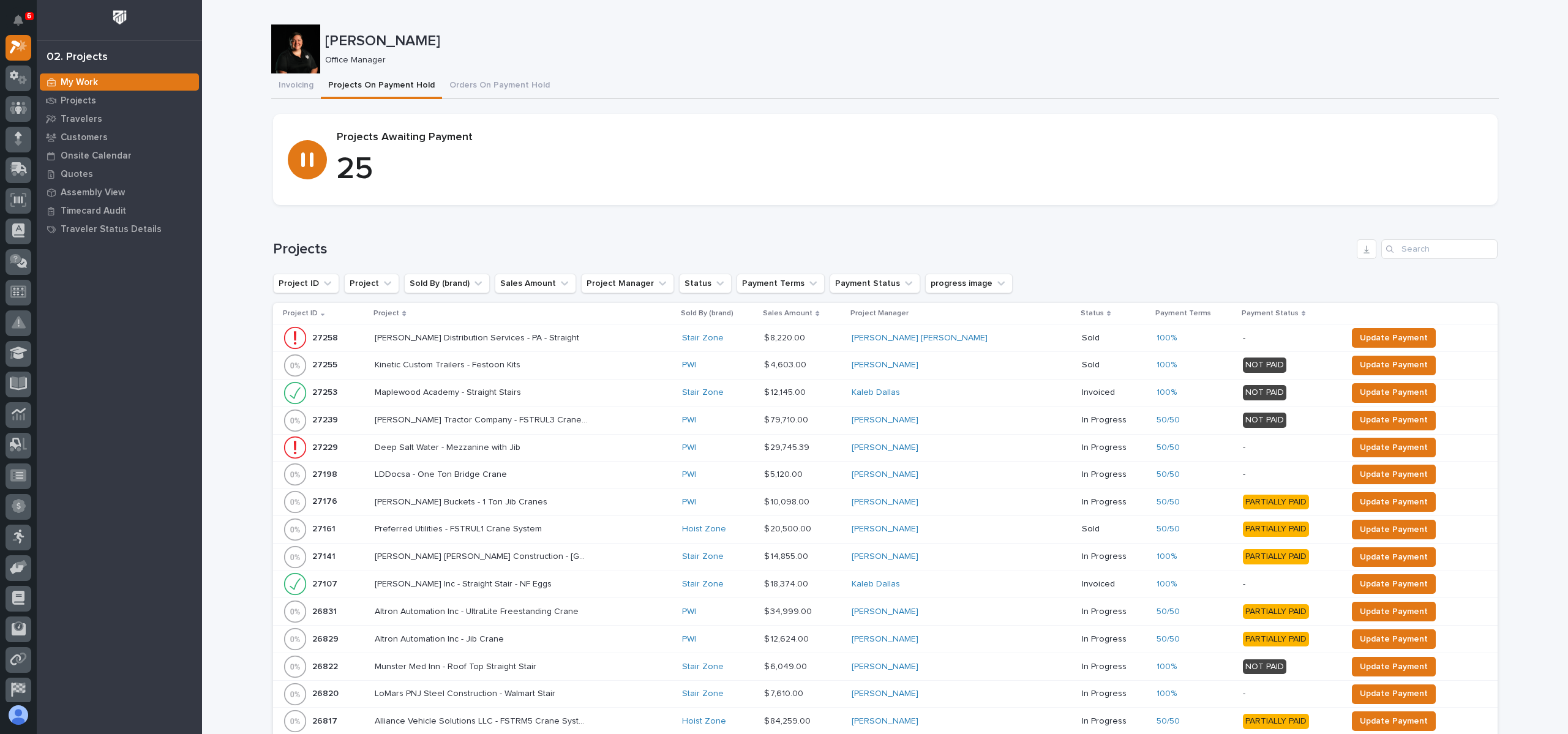
click at [395, 314] on p "Project" at bounding box center [387, 313] width 26 height 14
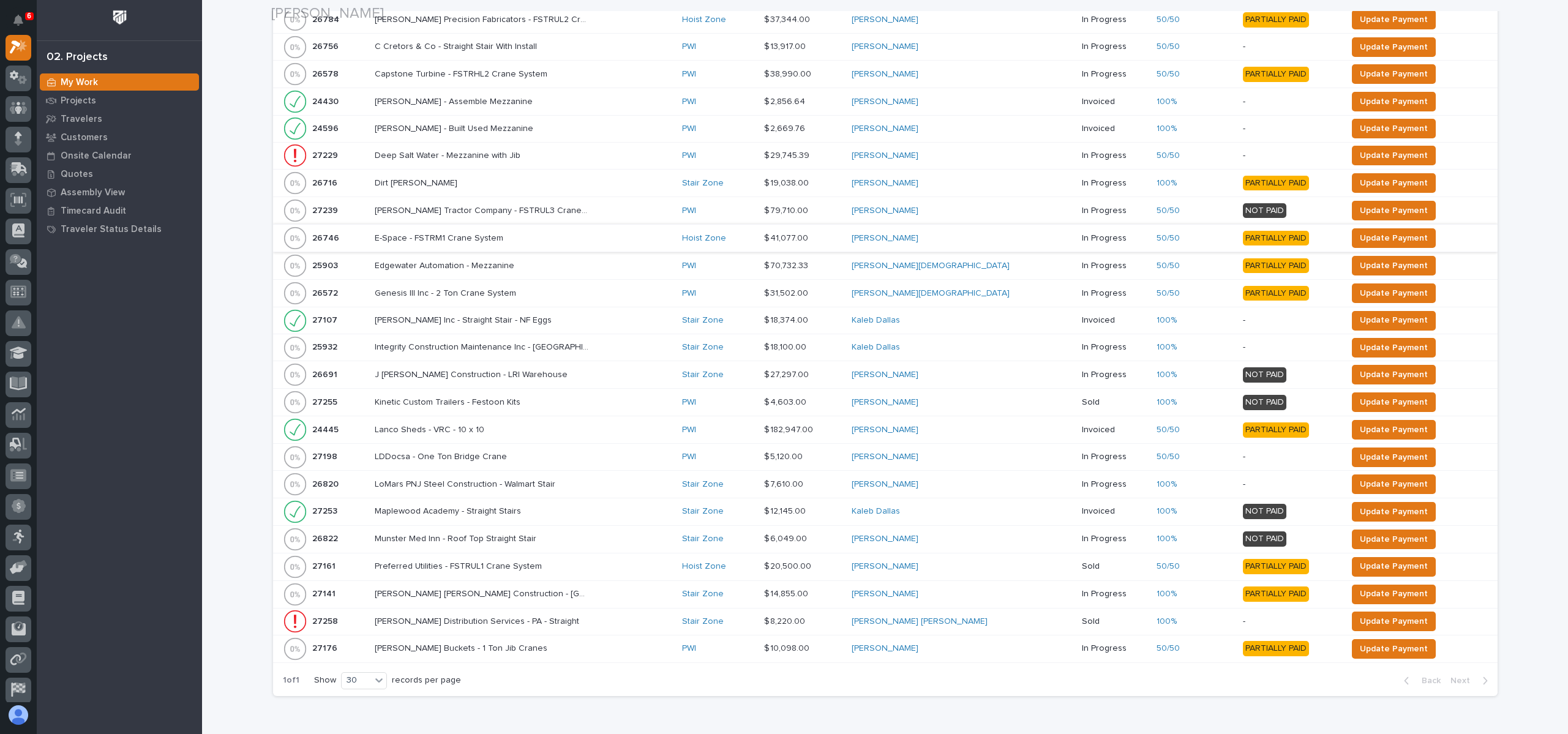
scroll to position [551, 0]
